Goal: Transaction & Acquisition: Book appointment/travel/reservation

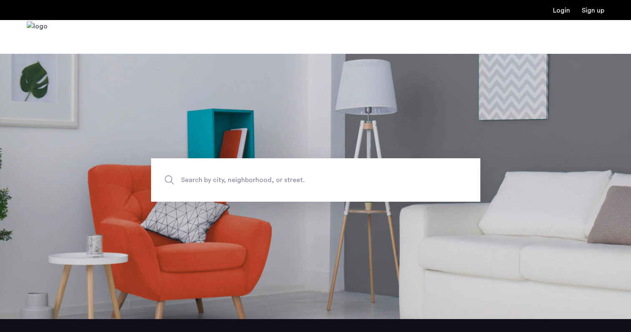
scroll to position [20, 0]
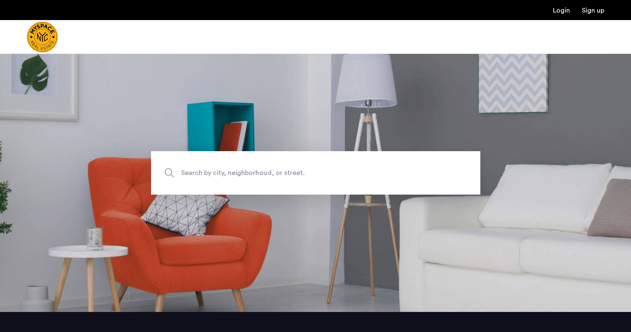
click at [247, 170] on span "Search by city, neighborhood, or street." at bounding box center [296, 172] width 230 height 11
click at [247, 170] on input "Search by city, neighborhood, or street." at bounding box center [315, 172] width 329 height 43
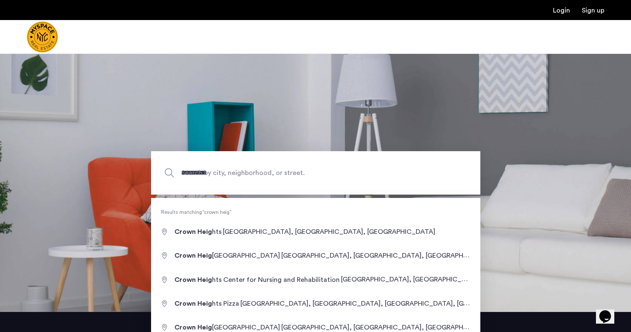
type input "**********"
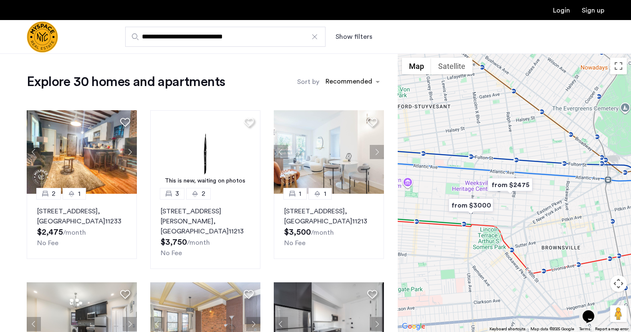
drag, startPoint x: 524, startPoint y: 176, endPoint x: 420, endPoint y: 175, distance: 103.1
click at [420, 175] on div at bounding box center [514, 192] width 233 height 278
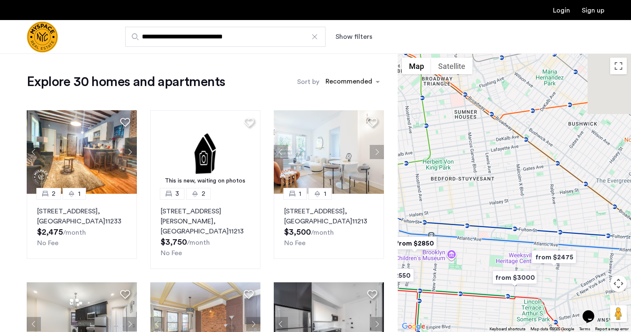
drag, startPoint x: 454, startPoint y: 149, endPoint x: 508, endPoint y: 224, distance: 92.0
click at [508, 224] on div at bounding box center [514, 192] width 233 height 278
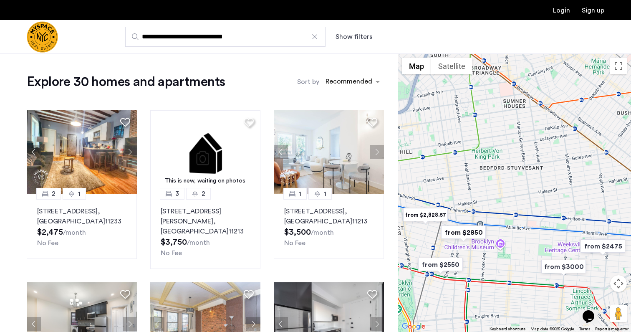
drag, startPoint x: 508, startPoint y: 224, endPoint x: 561, endPoint y: 213, distance: 53.8
click at [561, 213] on div at bounding box center [514, 192] width 233 height 278
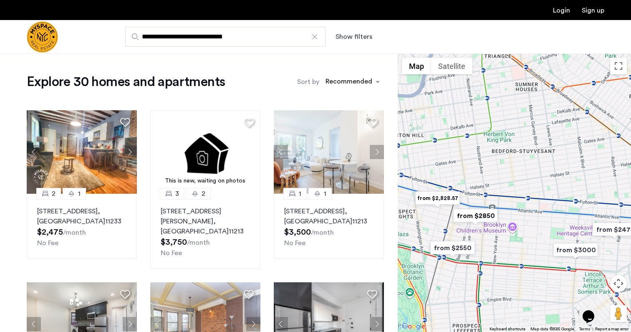
drag, startPoint x: 561, startPoint y: 213, endPoint x: 549, endPoint y: 189, distance: 26.7
click at [549, 189] on div at bounding box center [514, 192] width 233 height 278
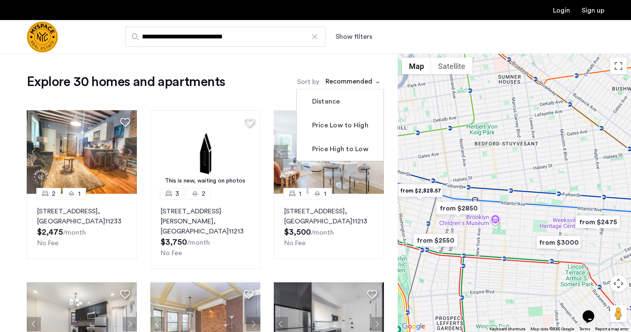
click at [356, 81] on div "sort-apartment" at bounding box center [348, 82] width 49 height 11
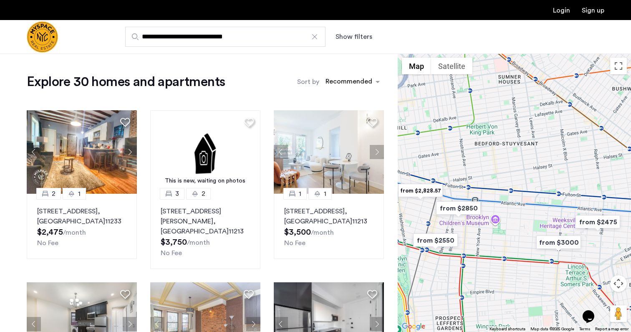
click at [359, 38] on button "Show filters" at bounding box center [354, 37] width 37 height 10
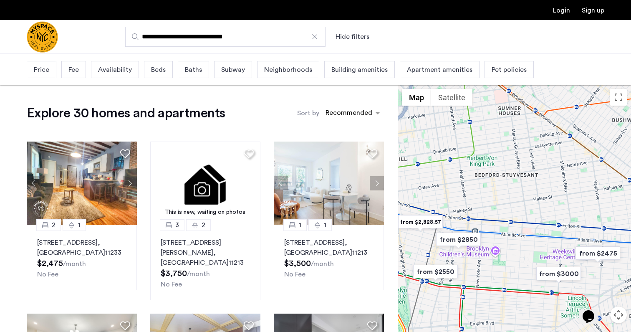
click at [155, 65] on span "Beds" at bounding box center [158, 70] width 15 height 10
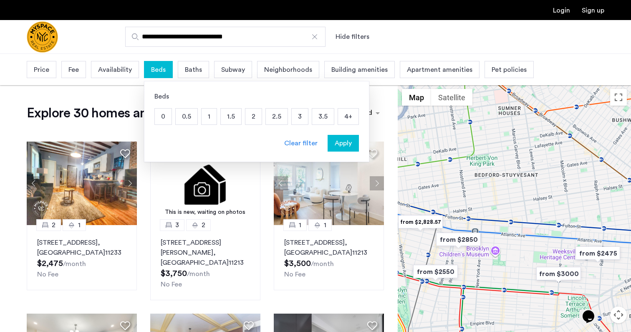
click at [295, 120] on p "3" at bounding box center [300, 117] width 16 height 16
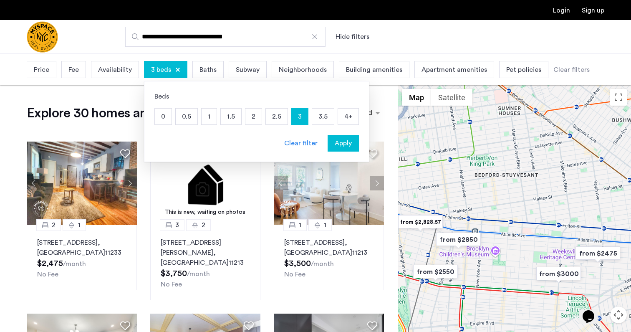
click at [323, 120] on p "3.5" at bounding box center [323, 117] width 22 height 16
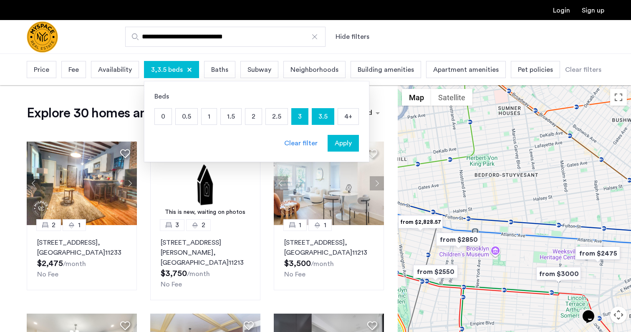
click at [207, 66] on div "Baths" at bounding box center [219, 69] width 31 height 17
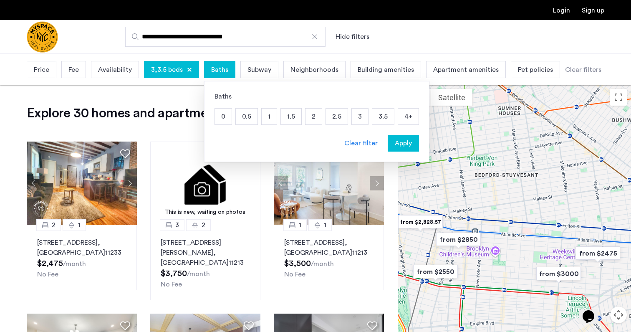
click at [295, 120] on p "1.5" at bounding box center [291, 117] width 20 height 16
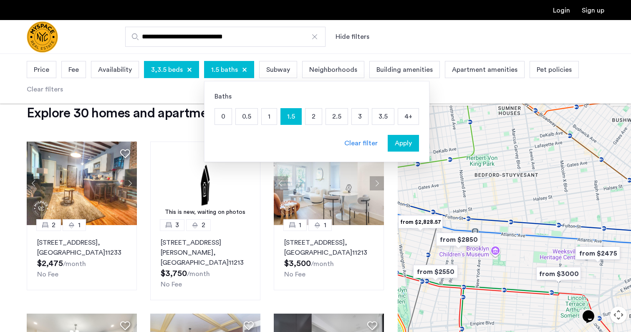
click at [272, 119] on p "1" at bounding box center [269, 117] width 15 height 16
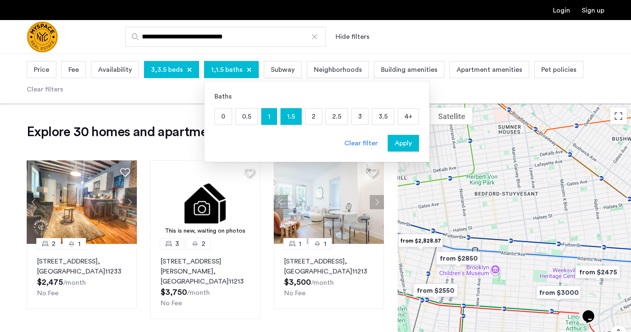
click at [403, 144] on span "Apply" at bounding box center [403, 143] width 17 height 10
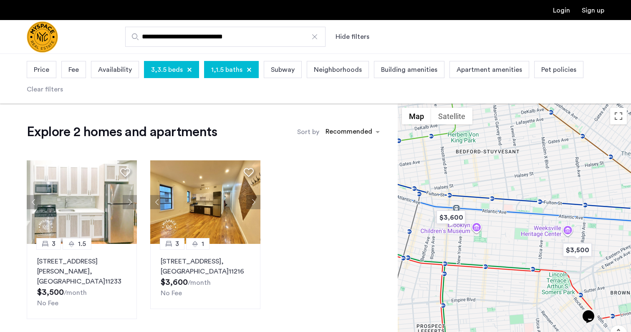
scroll to position [18, 0]
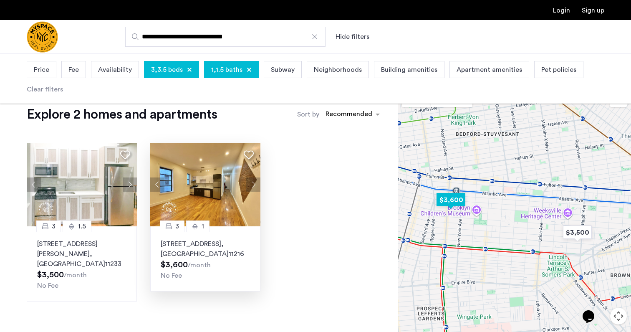
click at [227, 252] on p "[STREET_ADDRESS]" at bounding box center [205, 249] width 89 height 20
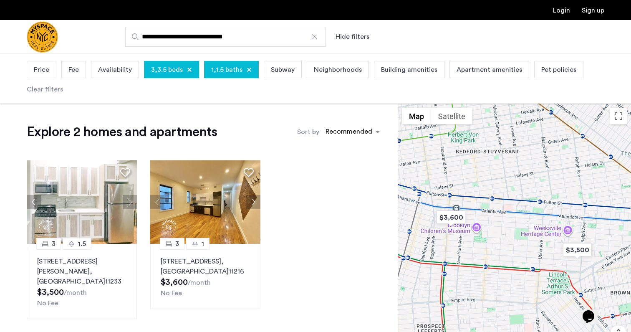
scroll to position [0, 0]
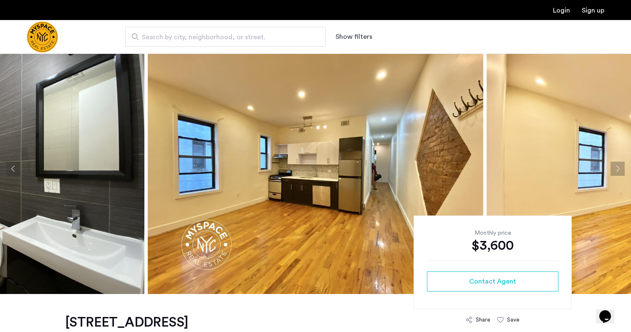
scroll to position [15, 0]
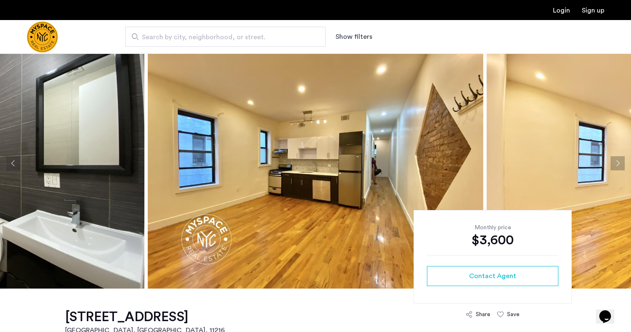
click at [14, 164] on button "Previous apartment" at bounding box center [13, 163] width 14 height 14
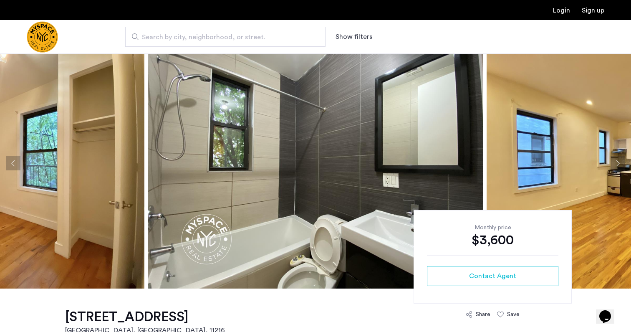
click at [14, 164] on button "Previous apartment" at bounding box center [13, 163] width 14 height 14
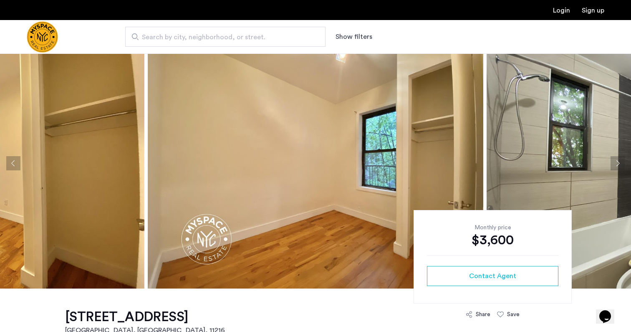
click at [14, 164] on button "Previous apartment" at bounding box center [13, 163] width 14 height 14
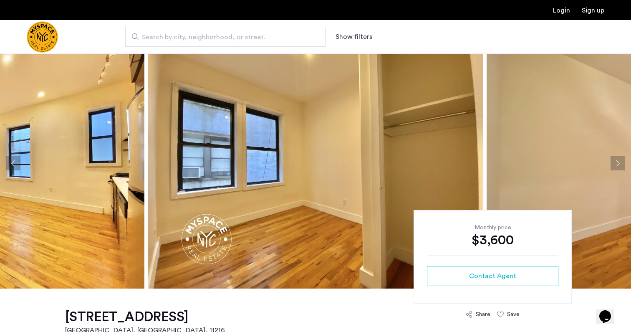
click at [14, 164] on button "Previous apartment" at bounding box center [13, 163] width 14 height 14
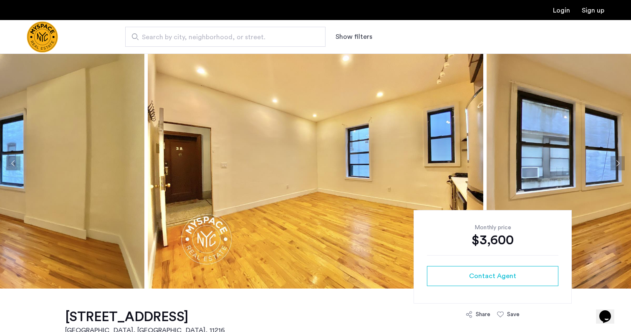
click at [14, 163] on button "Previous apartment" at bounding box center [13, 163] width 14 height 14
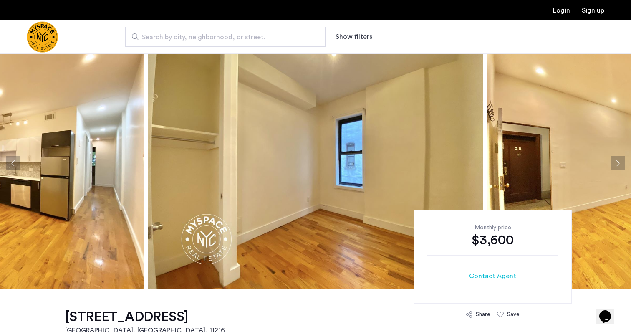
click at [14, 163] on button "Previous apartment" at bounding box center [13, 163] width 14 height 14
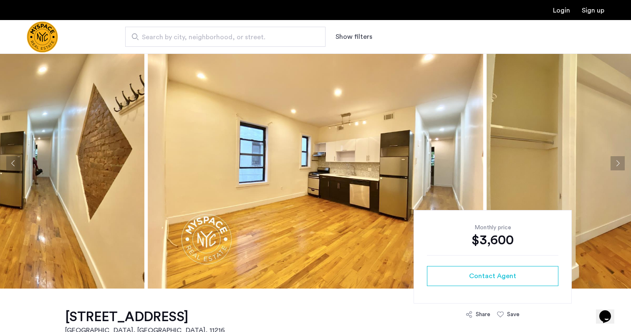
click at [14, 163] on button "Previous apartment" at bounding box center [13, 163] width 14 height 14
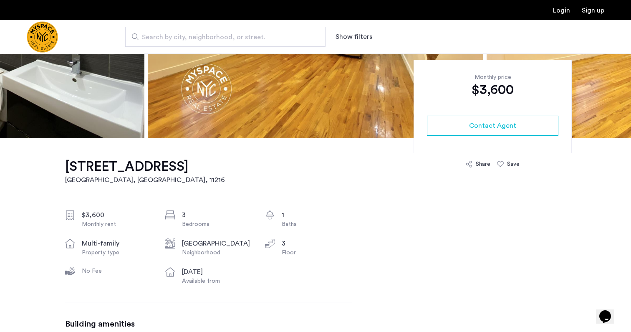
scroll to position [182, 0]
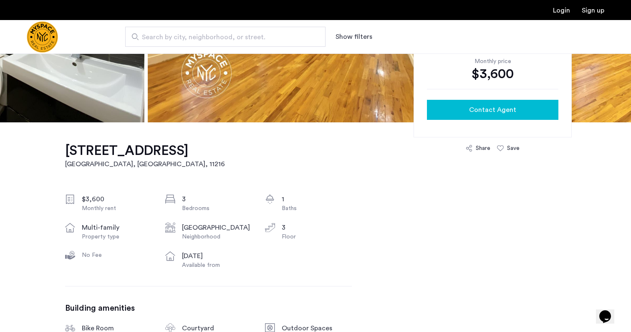
click at [529, 103] on button "Contact Agent" at bounding box center [493, 110] width 132 height 20
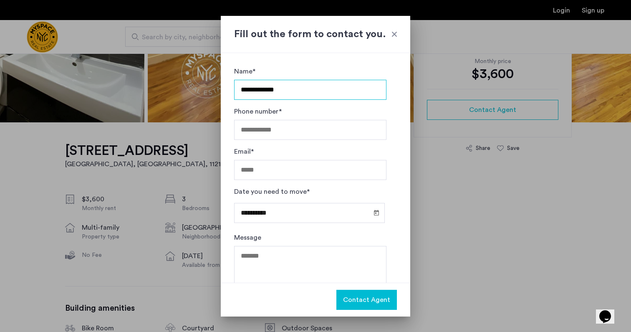
type input "**********"
click at [374, 216] on span "Open calendar" at bounding box center [377, 212] width 20 height 20
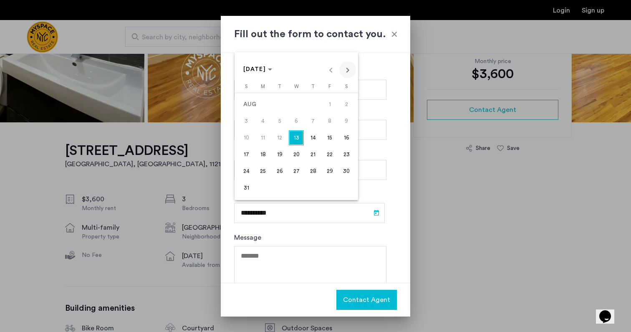
click at [348, 72] on span "Next month" at bounding box center [347, 69] width 17 height 17
click at [269, 157] on span "15" at bounding box center [263, 154] width 15 height 15
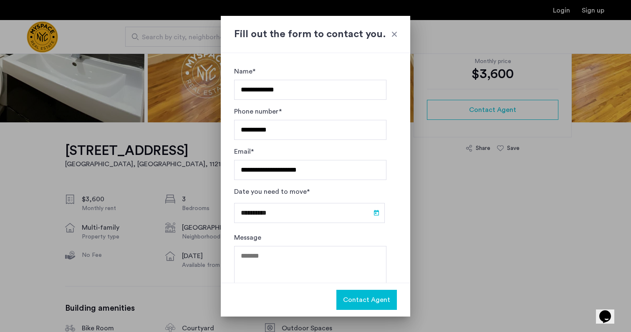
type input "**********"
click at [291, 256] on textarea "Message" at bounding box center [310, 271] width 152 height 50
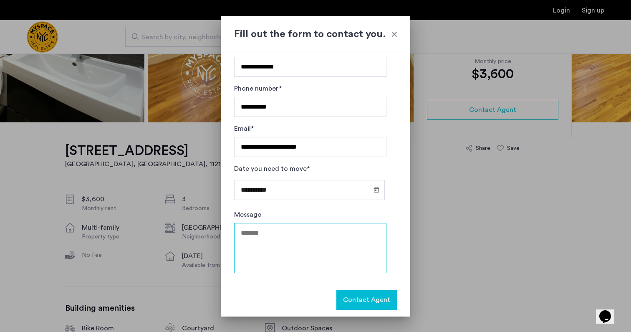
scroll to position [23, 0]
type textarea "**********"
click at [290, 234] on textarea "**********" at bounding box center [310, 248] width 152 height 50
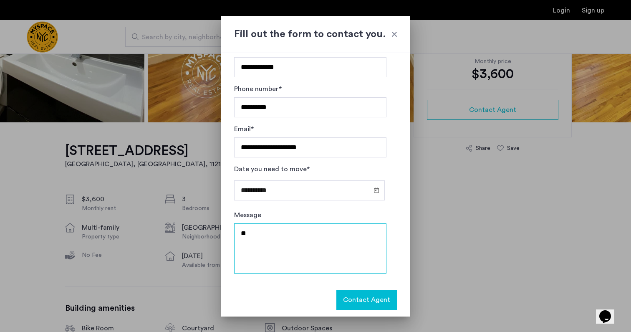
type textarea "*"
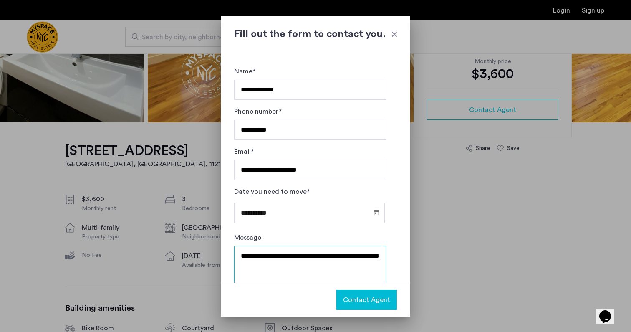
scroll to position [0, 0]
type textarea "**********"
click at [377, 304] on span "Contact Agent" at bounding box center [366, 300] width 47 height 10
